Goal: Obtain resource: Obtain resource

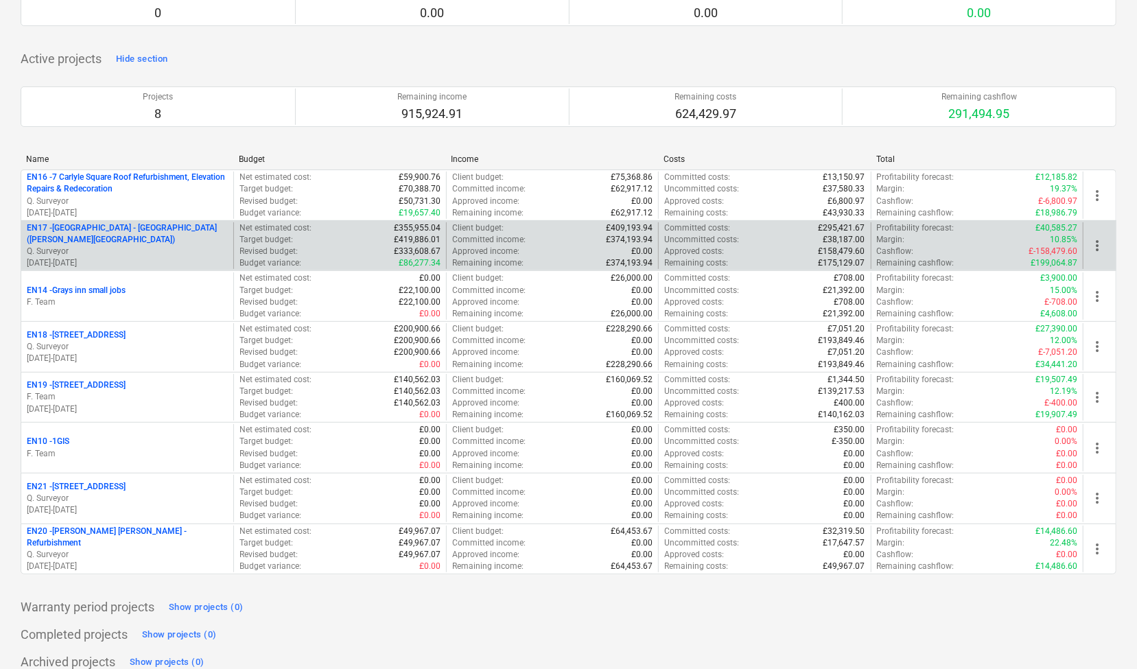
scroll to position [139, 0]
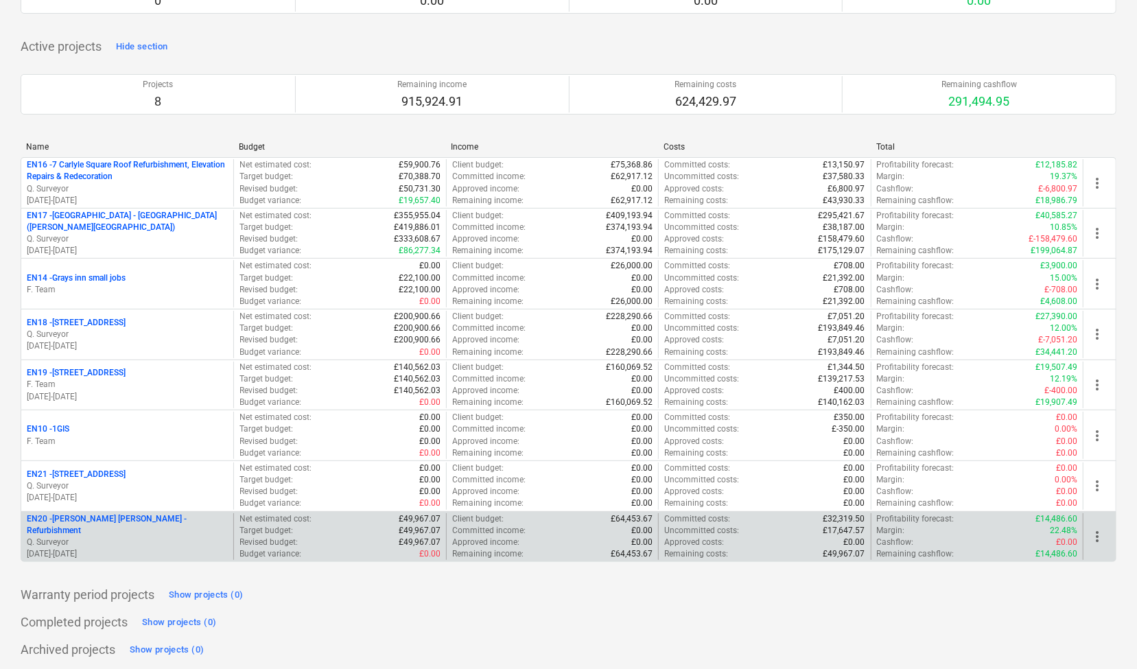
click at [148, 522] on p "EN20 - [PERSON_NAME] [PERSON_NAME] - Refurbishment" at bounding box center [127, 524] width 201 height 23
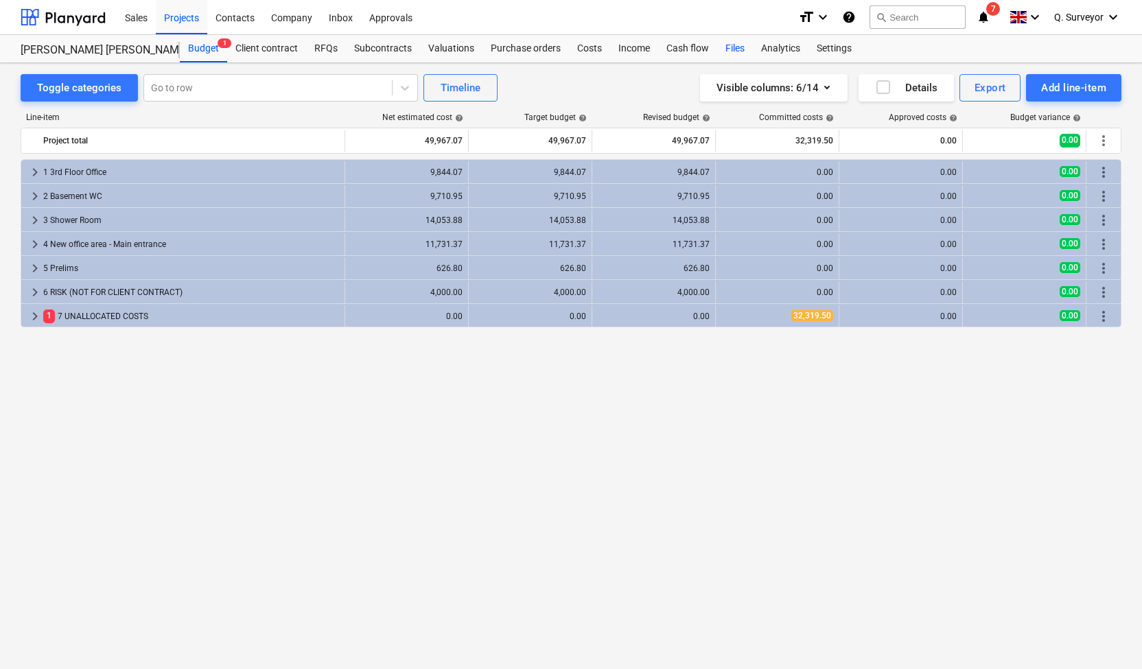
click at [730, 51] on div "Files" at bounding box center [735, 48] width 36 height 27
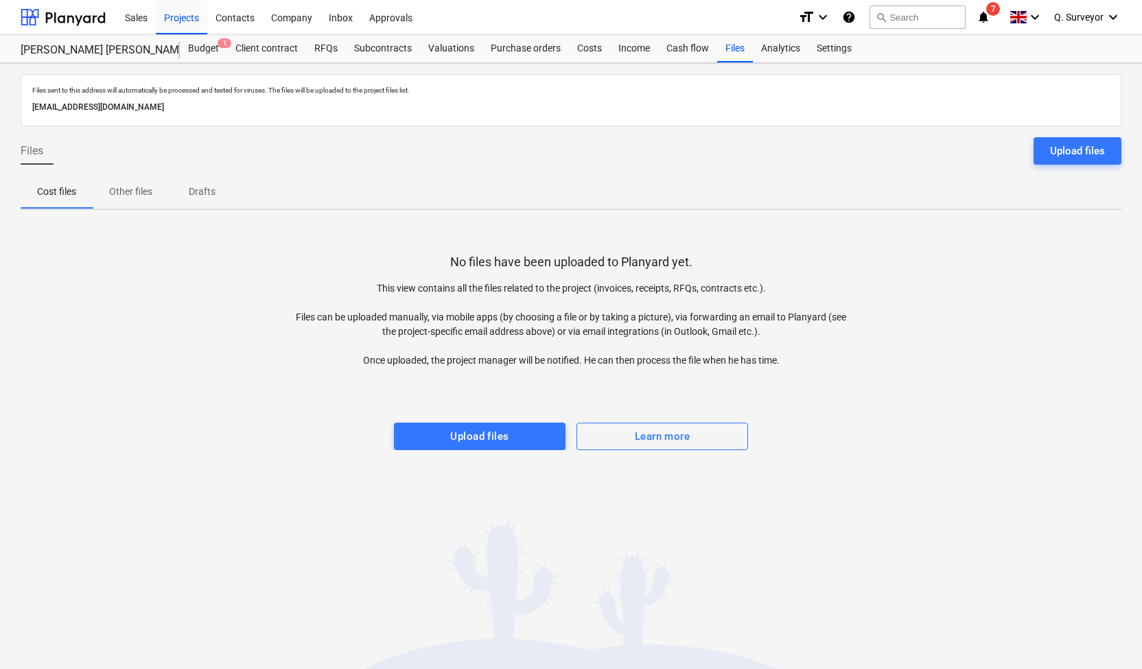
drag, startPoint x: 283, startPoint y: 104, endPoint x: 9, endPoint y: 106, distance: 273.8
click at [9, 106] on div "Files sent to this address will automatically be processed and tested for virus…" at bounding box center [571, 366] width 1142 height 606
copy p "[EMAIL_ADDRESS][DOMAIN_NAME]"
click at [166, 21] on div "Projects" at bounding box center [181, 16] width 51 height 35
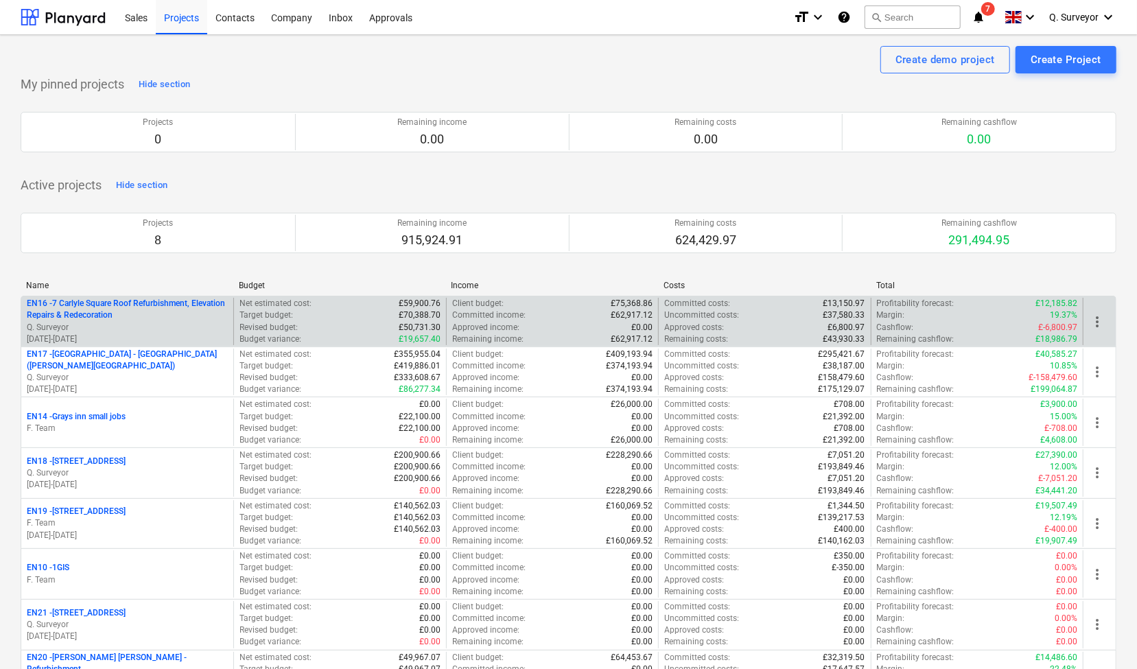
click at [189, 322] on p "Q. Surveyor" at bounding box center [127, 328] width 201 height 12
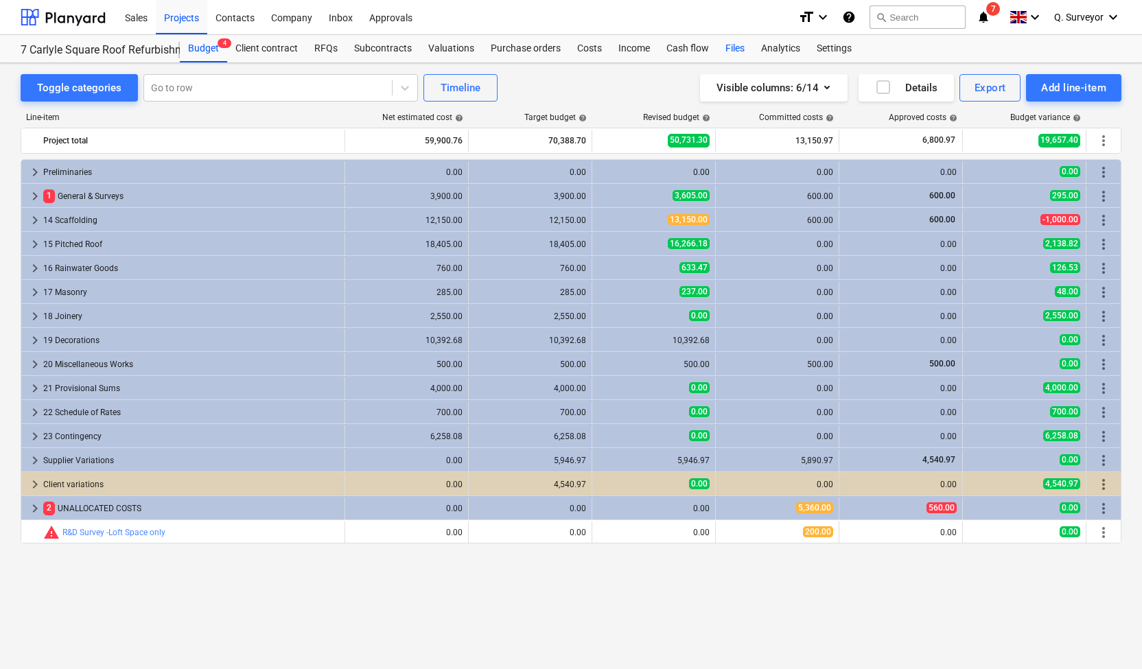
click at [727, 54] on div "Files" at bounding box center [735, 48] width 36 height 27
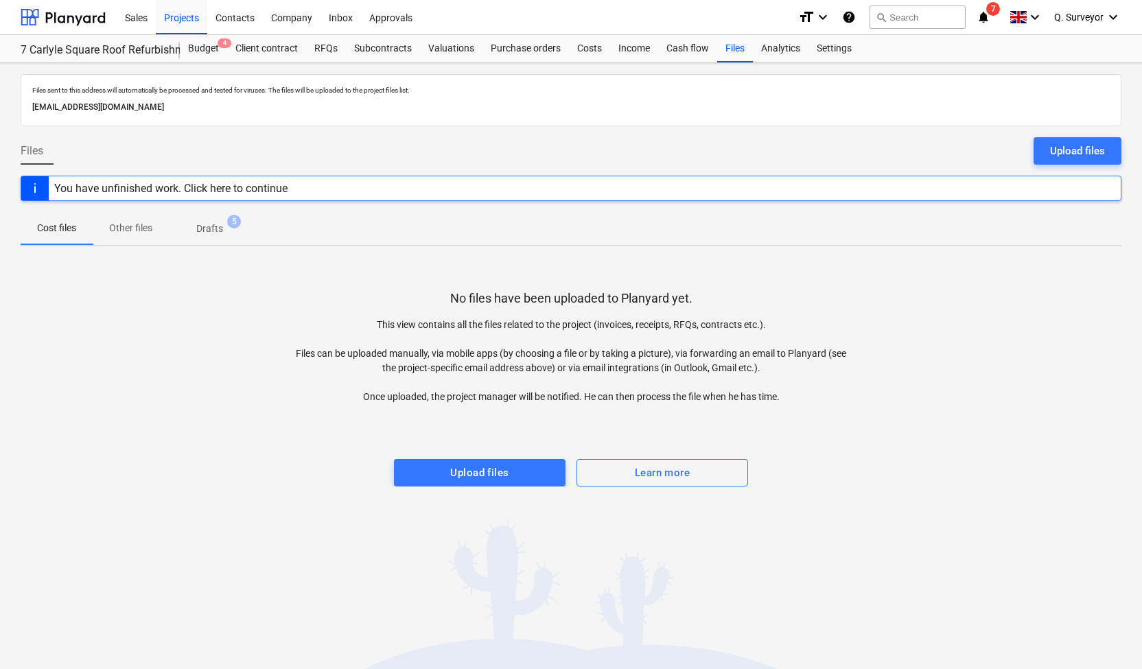
drag, startPoint x: 283, startPoint y: 108, endPoint x: 21, endPoint y: 105, distance: 262.2
click at [21, 105] on div "Files sent to this address will automatically be processed and tested for virus…" at bounding box center [571, 100] width 1101 height 52
copy p "[EMAIL_ADDRESS][DOMAIN_NAME]"
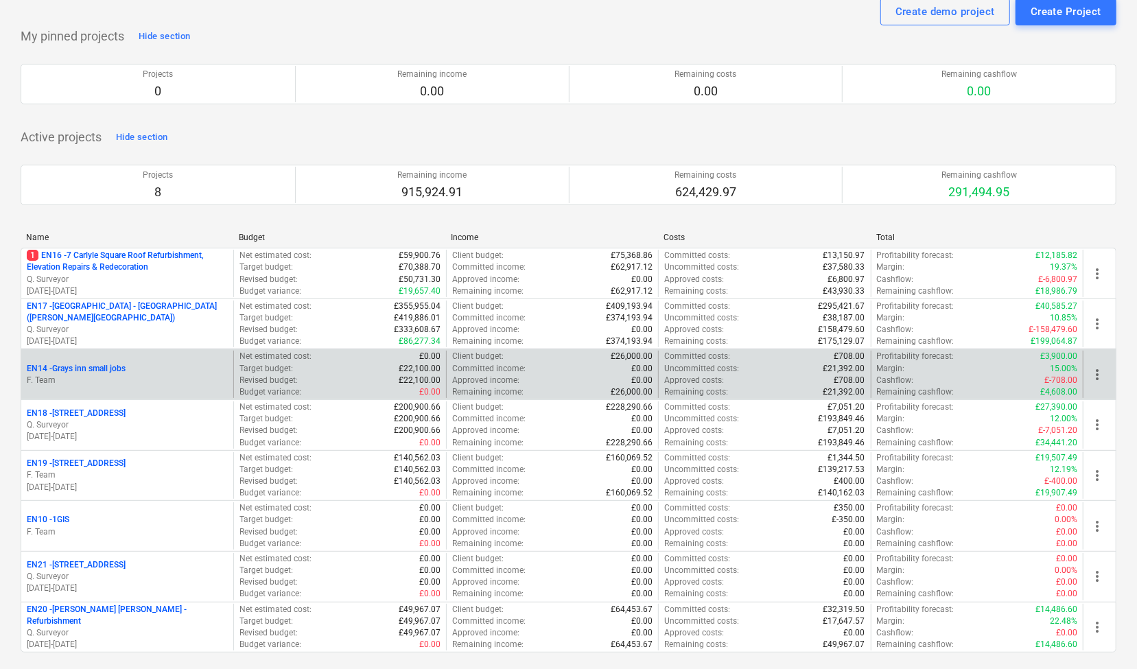
scroll to position [69, 0]
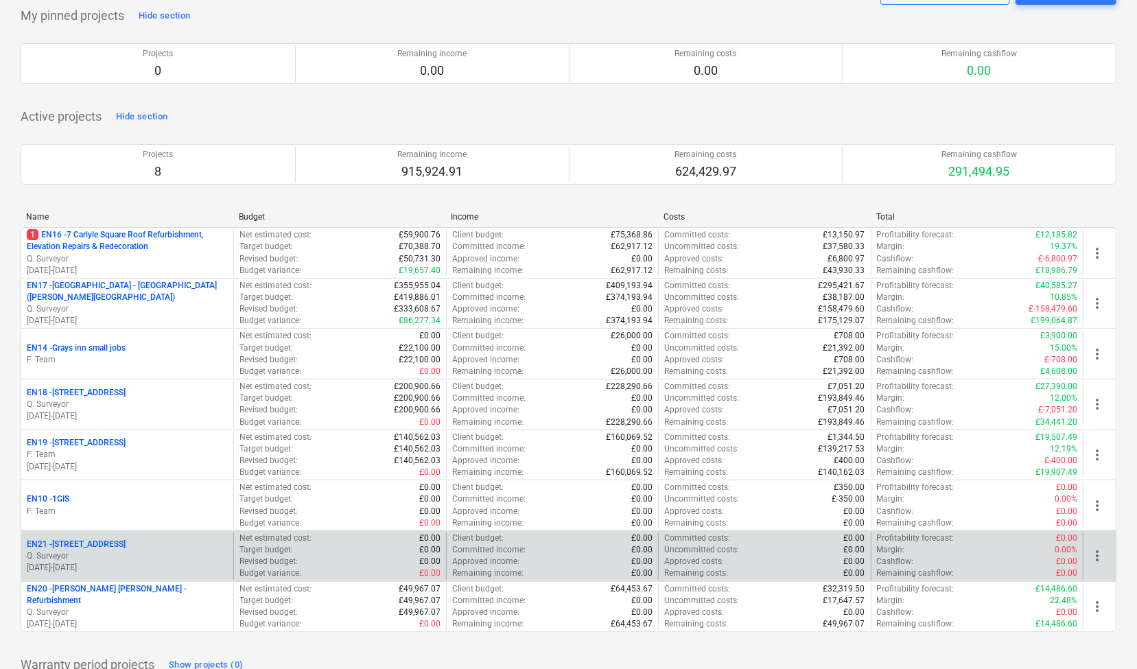
click at [159, 539] on div "EN21 - [STREET_ADDRESS]" at bounding box center [127, 545] width 201 height 12
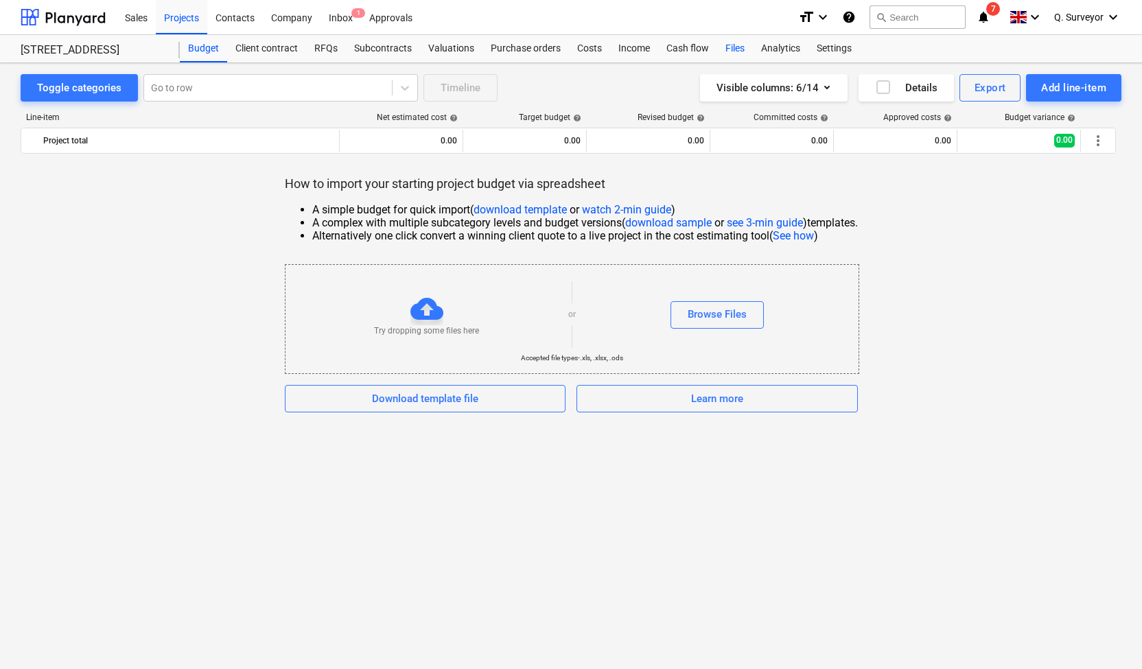
click at [736, 49] on div "Files" at bounding box center [735, 48] width 36 height 27
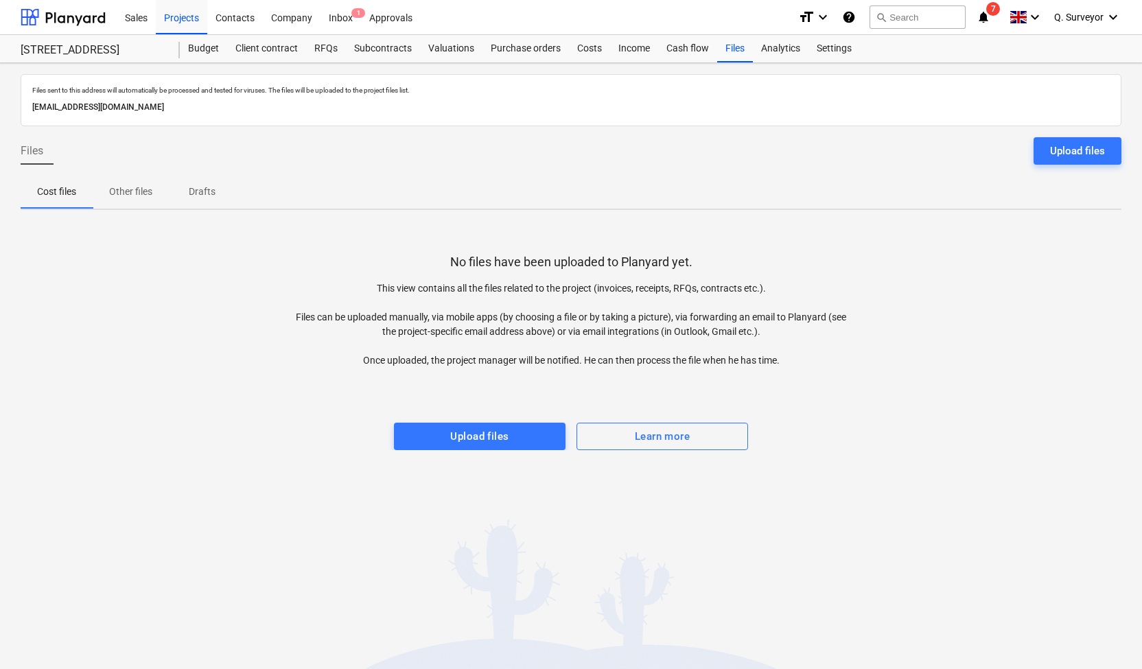
drag, startPoint x: 285, startPoint y: 108, endPoint x: 29, endPoint y: 102, distance: 256.7
click at [30, 102] on div "[EMAIL_ADDRESS][DOMAIN_NAME]" at bounding box center [571, 107] width 1083 height 20
copy p "[EMAIL_ADDRESS][DOMAIN_NAME]"
